Goal: Navigation & Orientation: Find specific page/section

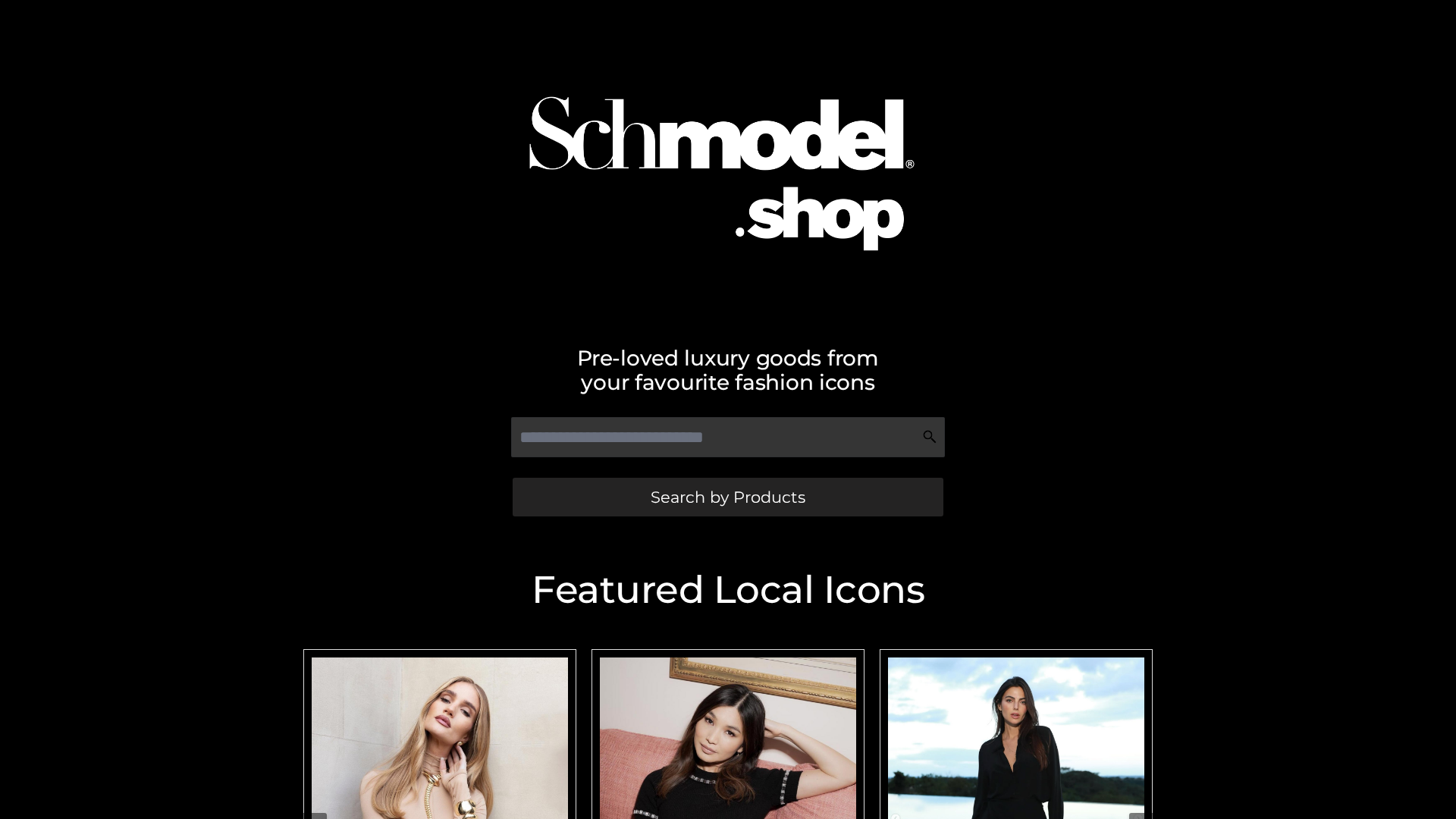
click at [727, 497] on span "Search by Products" at bounding box center [727, 497] width 154 height 16
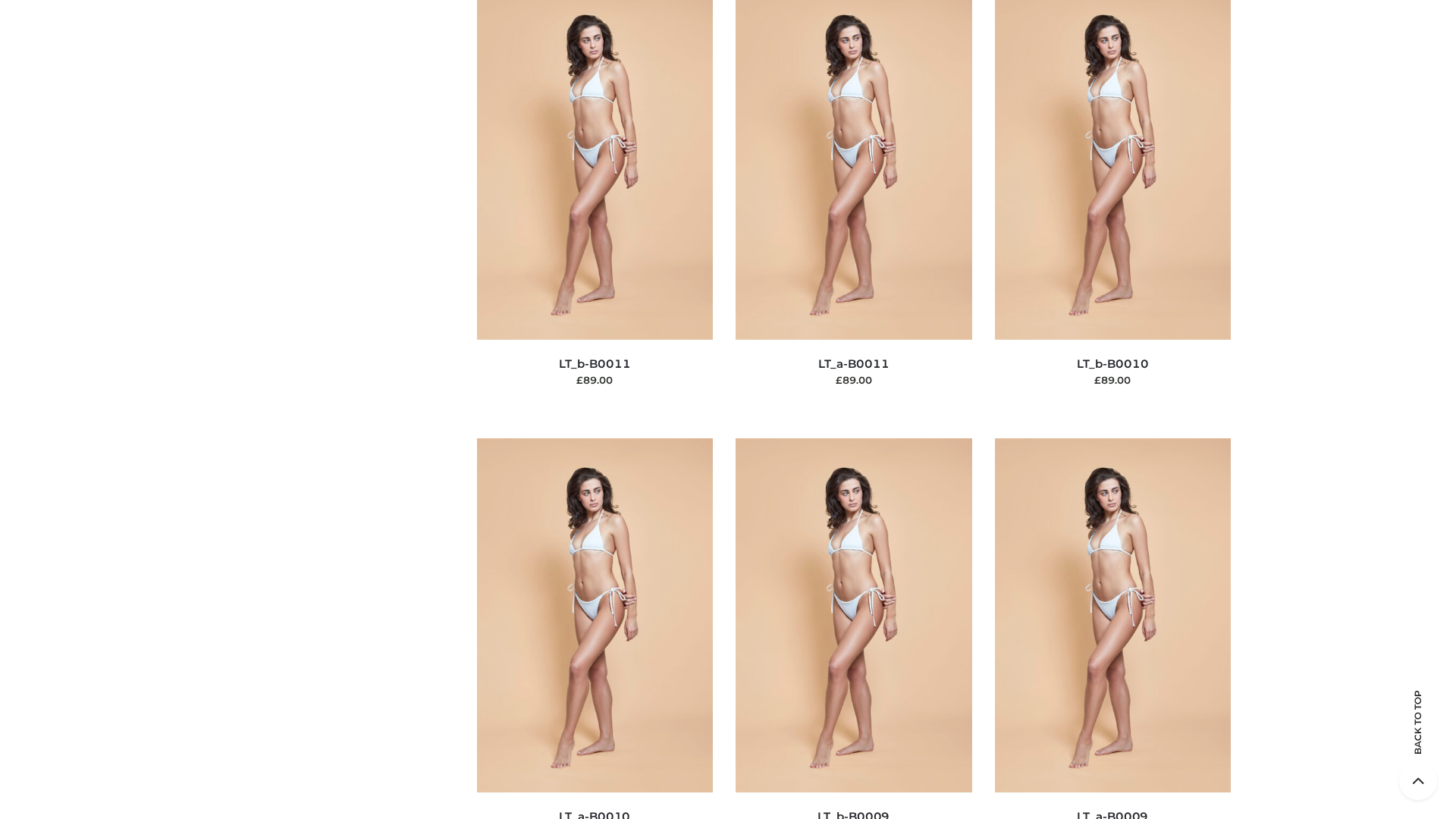
scroll to position [6810, 0]
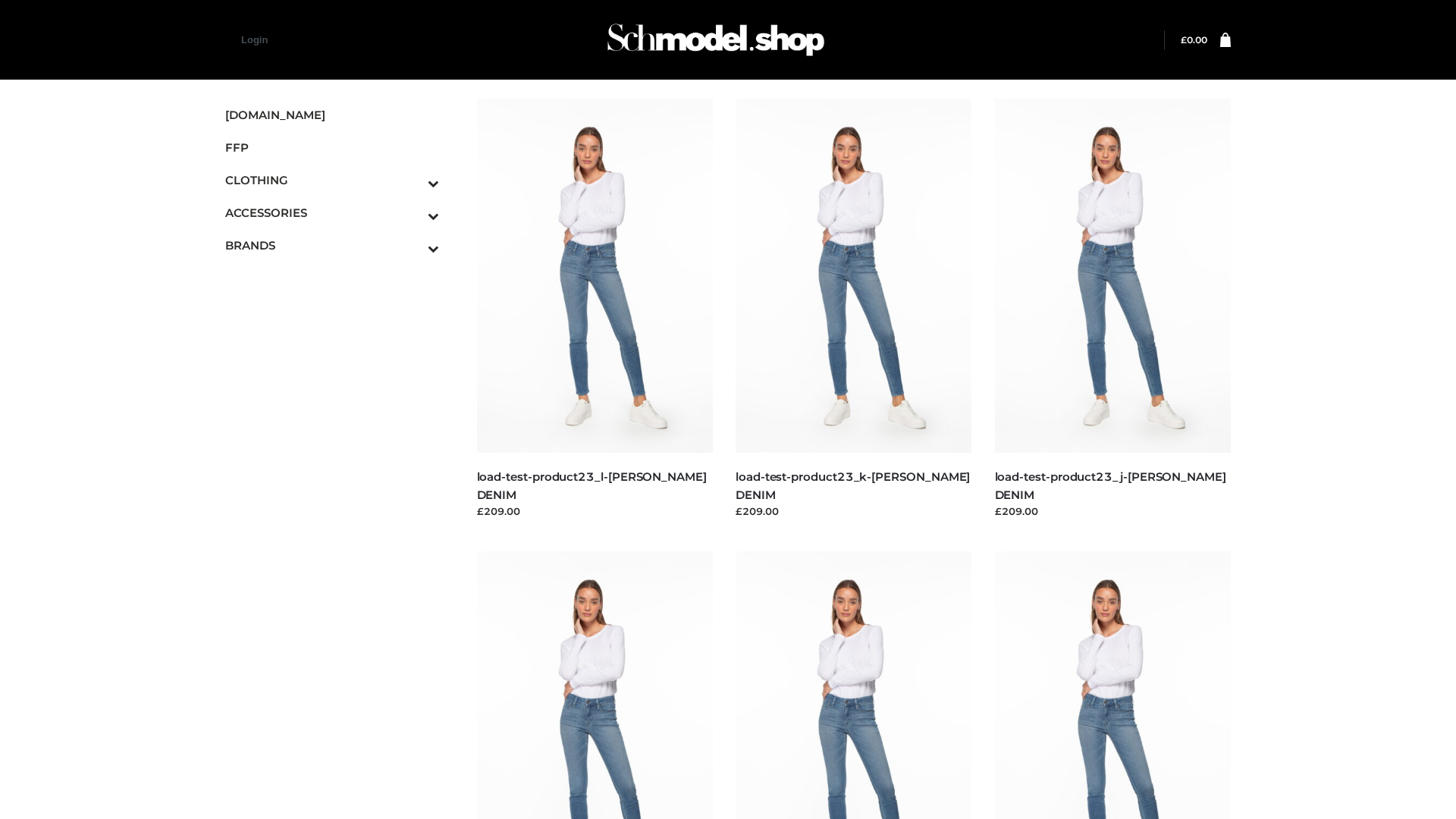
scroll to position [1330, 0]
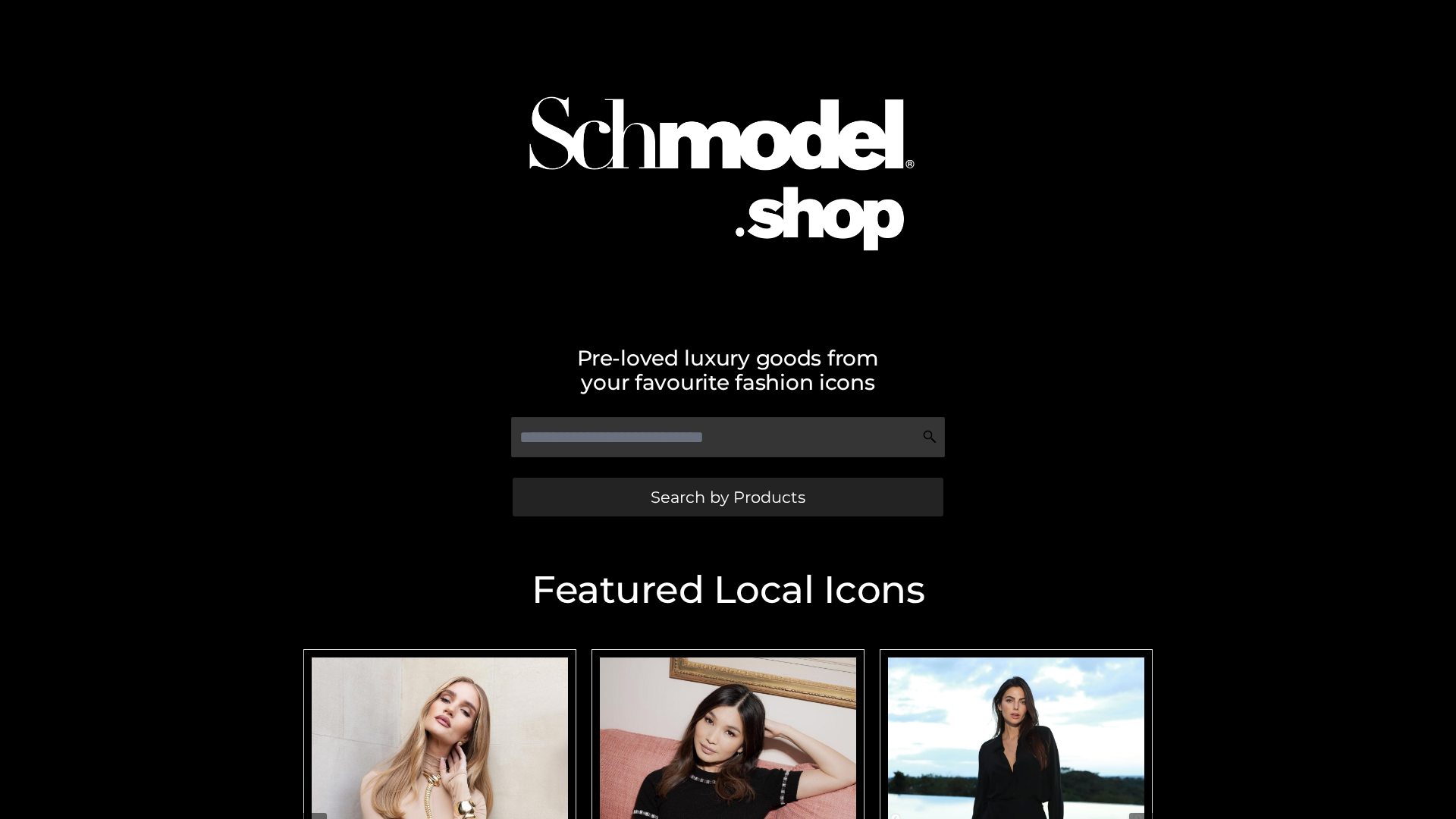
click at [727, 497] on span "Search by Products" at bounding box center [727, 497] width 154 height 16
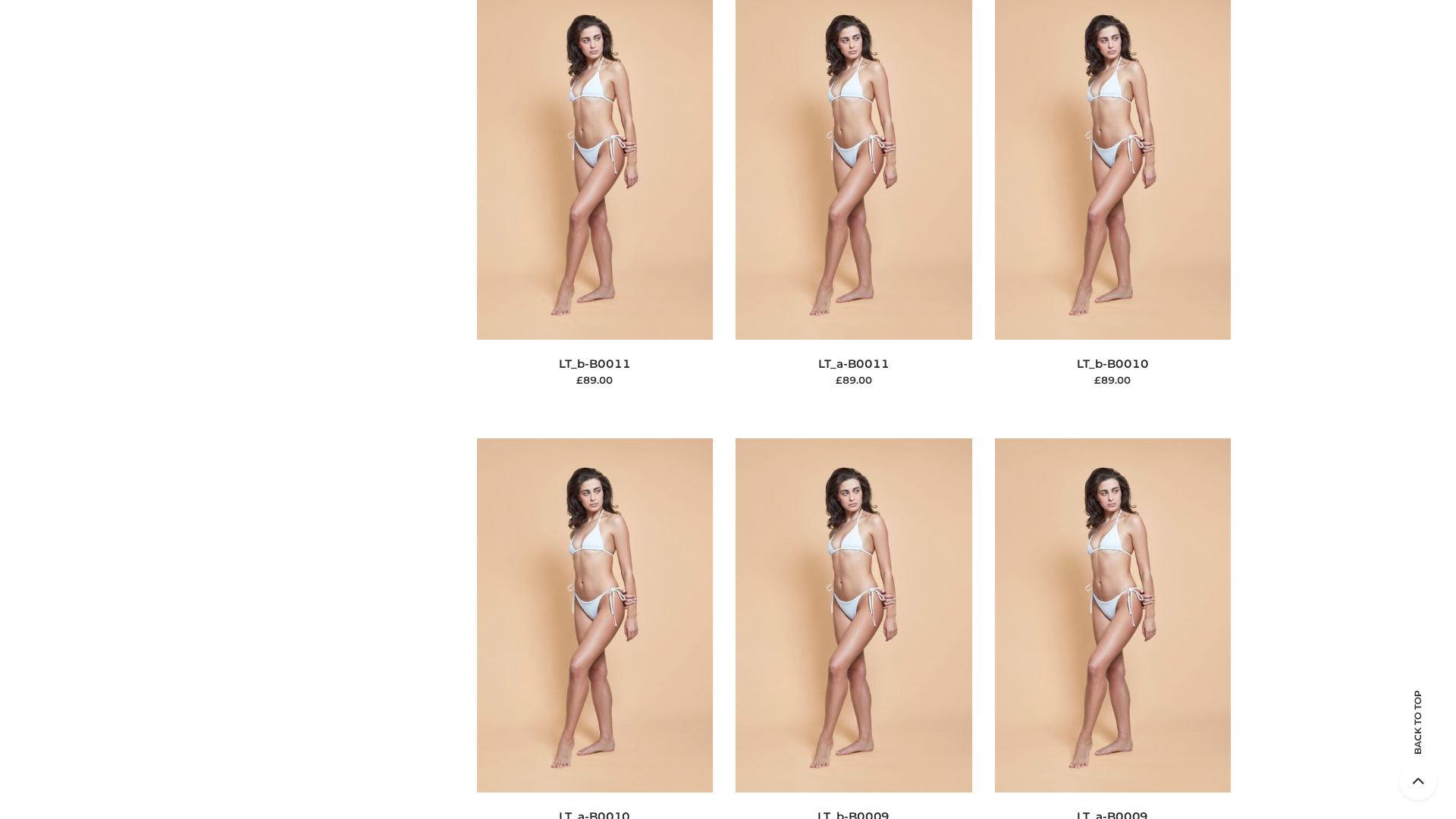
scroll to position [6810, 0]
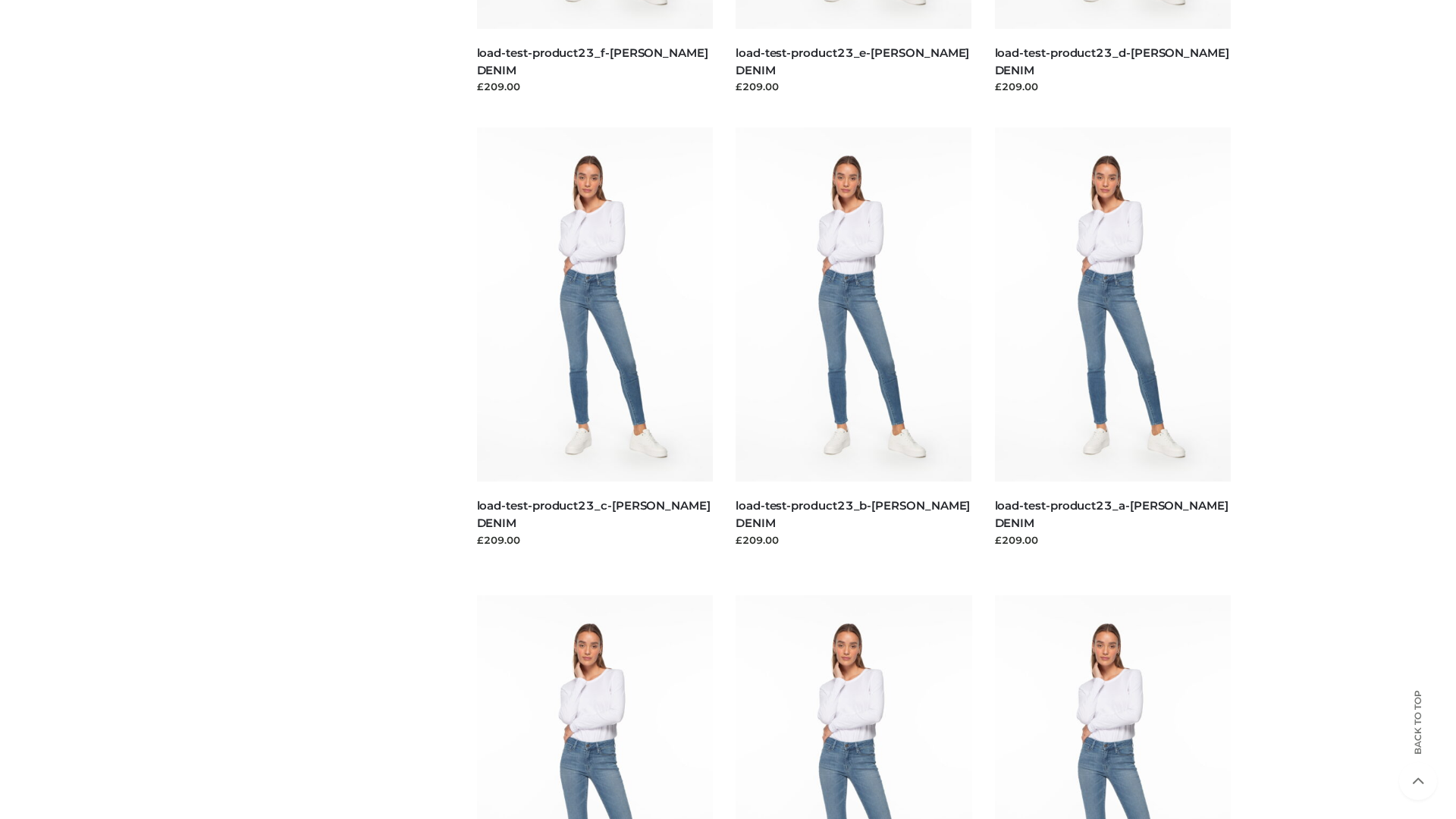
scroll to position [1330, 0]
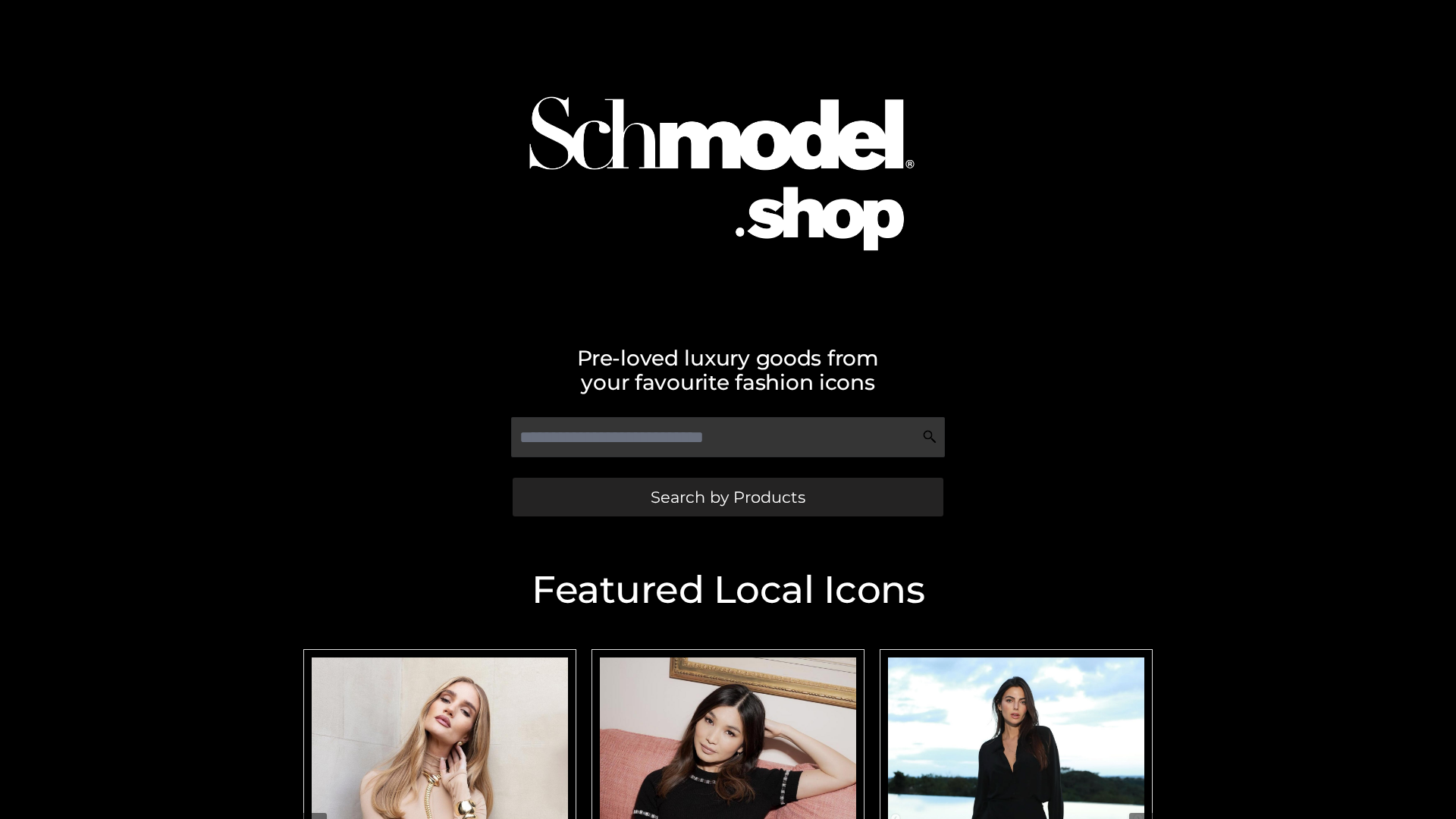
click at [727, 497] on span "Search by Products" at bounding box center [727, 497] width 154 height 16
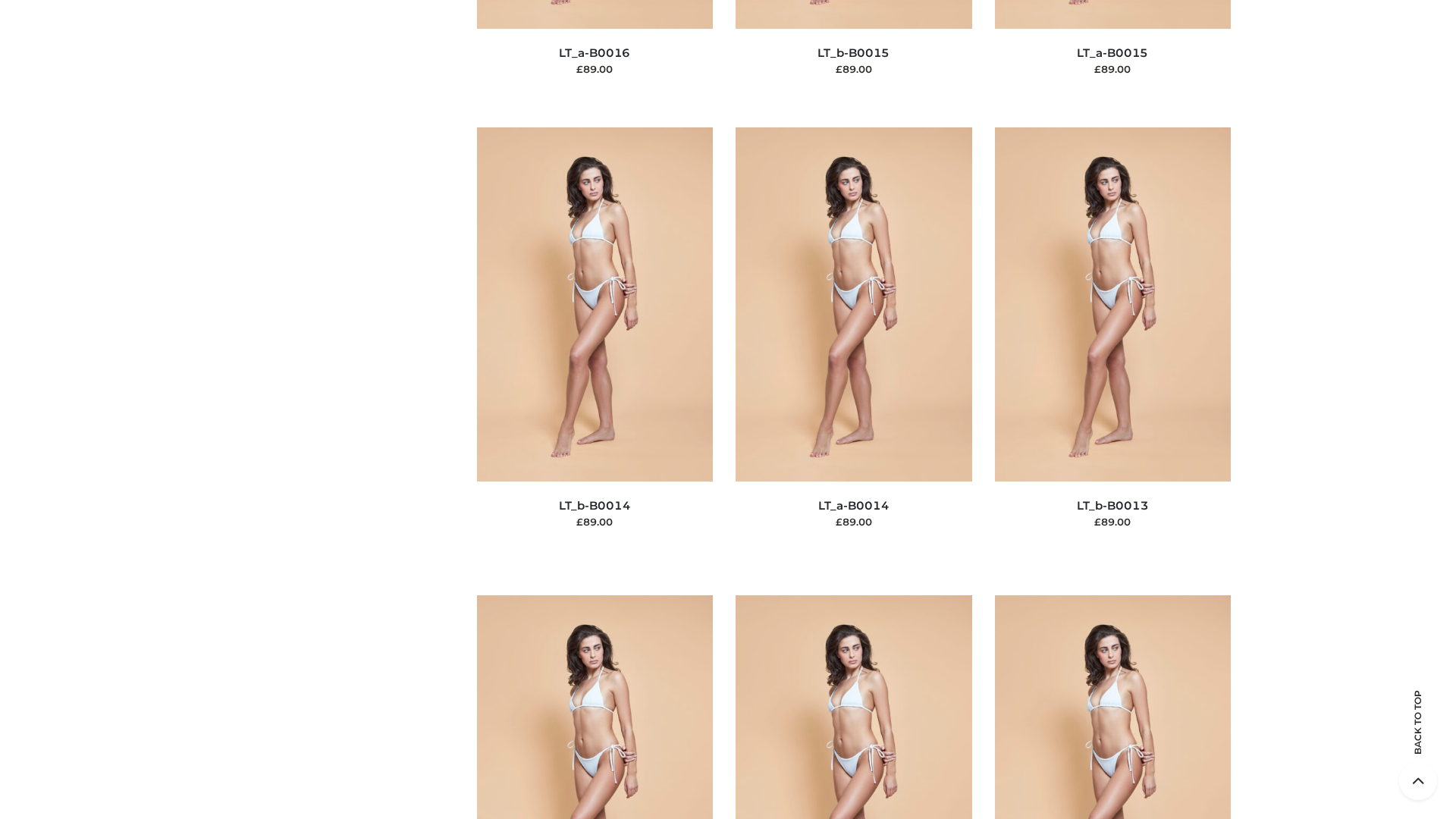
scroll to position [5393, 0]
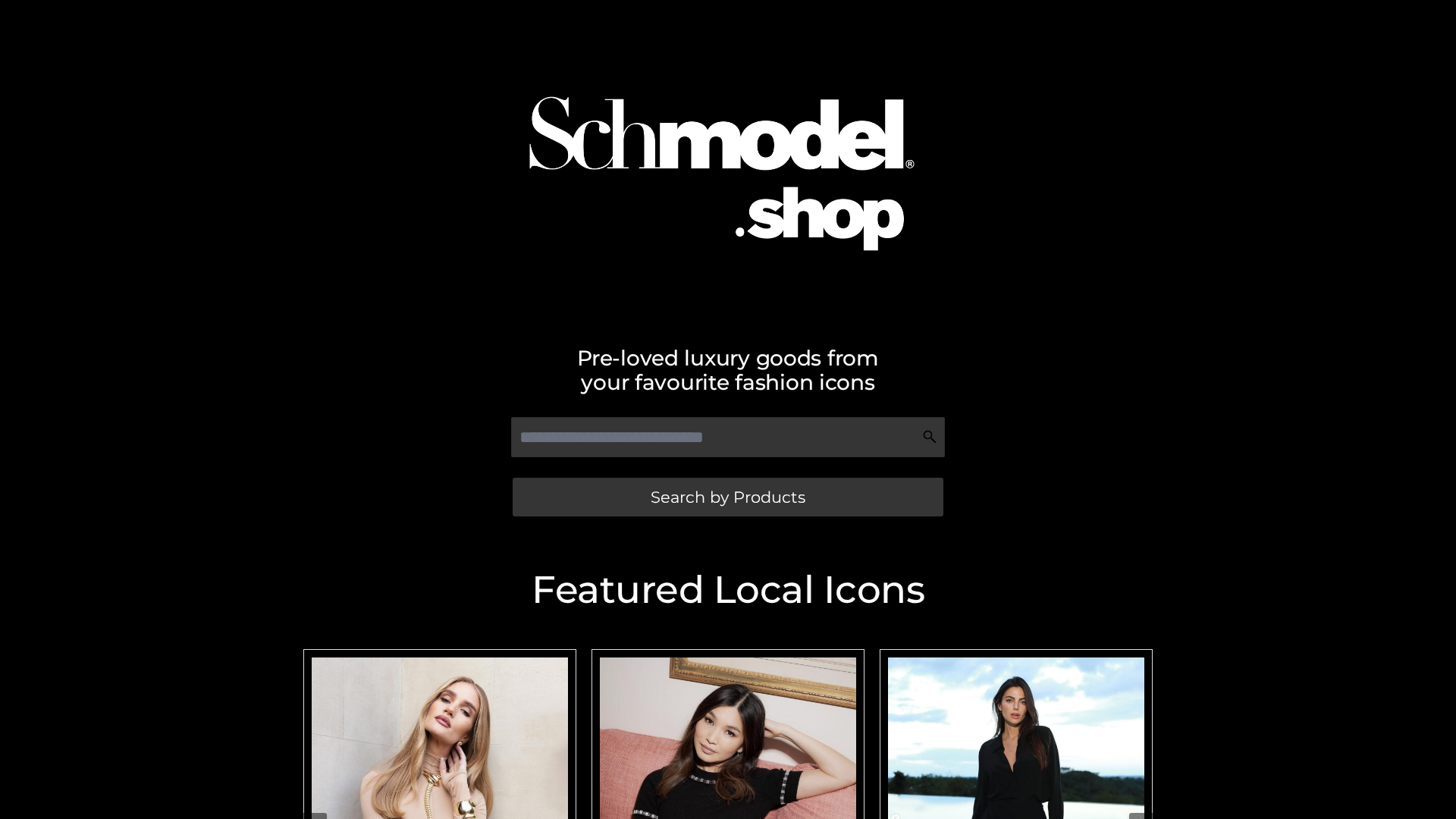
click at [727, 497] on span "Search by Products" at bounding box center [727, 497] width 154 height 16
